Goal: Information Seeking & Learning: Find specific fact

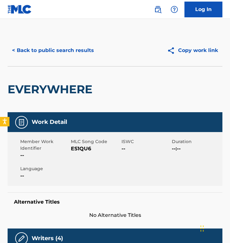
click at [62, 49] on button "< Back to public search results" at bounding box center [53, 51] width 91 height 16
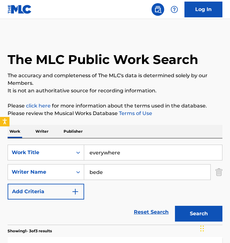
scroll to position [106, 0]
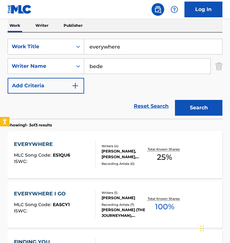
click at [121, 46] on input "everywhere" at bounding box center [153, 46] width 138 height 15
paste input "Still"
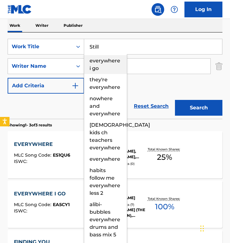
click at [118, 62] on span "everywhere i go" at bounding box center [104, 65] width 31 height 14
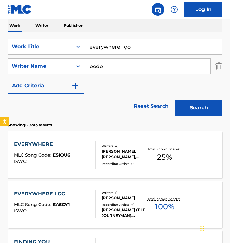
paste input "Still"
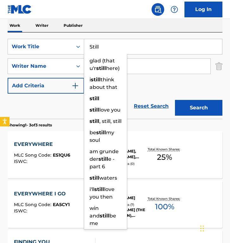
type input "Still"
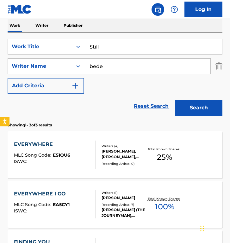
click at [135, 63] on input "bede" at bounding box center [147, 66] width 126 height 15
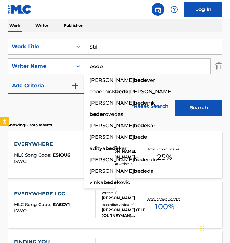
click at [135, 63] on input "bede" at bounding box center [147, 66] width 126 height 15
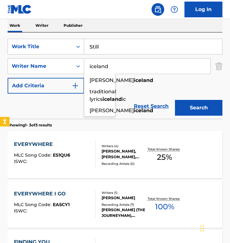
type input "iceland"
click at [175, 100] on button "Search" at bounding box center [198, 108] width 47 height 16
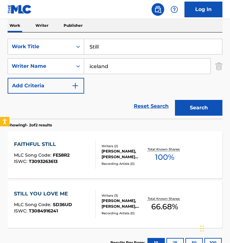
click at [109, 48] on input "Still" at bounding box center [153, 46] width 138 height 15
paste input "How Could I Not"
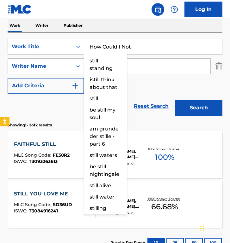
type input "How Could I Not"
click at [175, 100] on button "Search" at bounding box center [198, 108] width 47 height 16
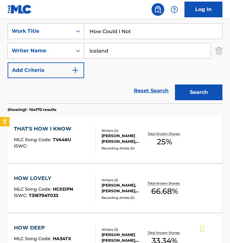
scroll to position [115, 0]
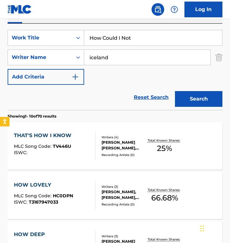
click at [60, 134] on div "THAT'S HOW I KNOW" at bounding box center [44, 136] width 61 height 8
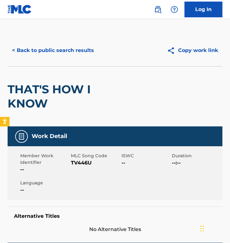
click at [50, 46] on button "< Back to public search results" at bounding box center [53, 51] width 91 height 16
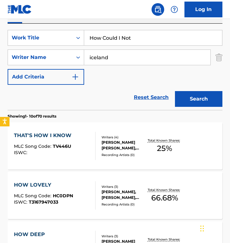
click at [116, 42] on input "How Could I Not" at bounding box center [153, 37] width 138 height 15
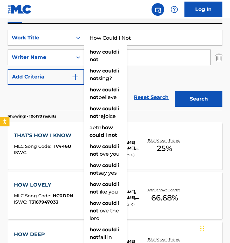
paste input "Testify"
type input "Testify"
click at [175, 91] on button "Search" at bounding box center [198, 99] width 47 height 16
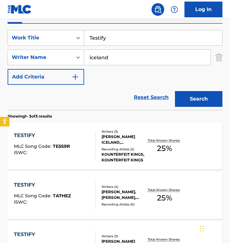
click at [63, 134] on div "TESTIFY" at bounding box center [42, 136] width 56 height 8
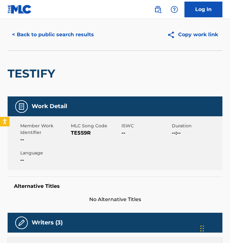
scroll to position [12, 0]
